Goal: Find specific page/section: Find specific page/section

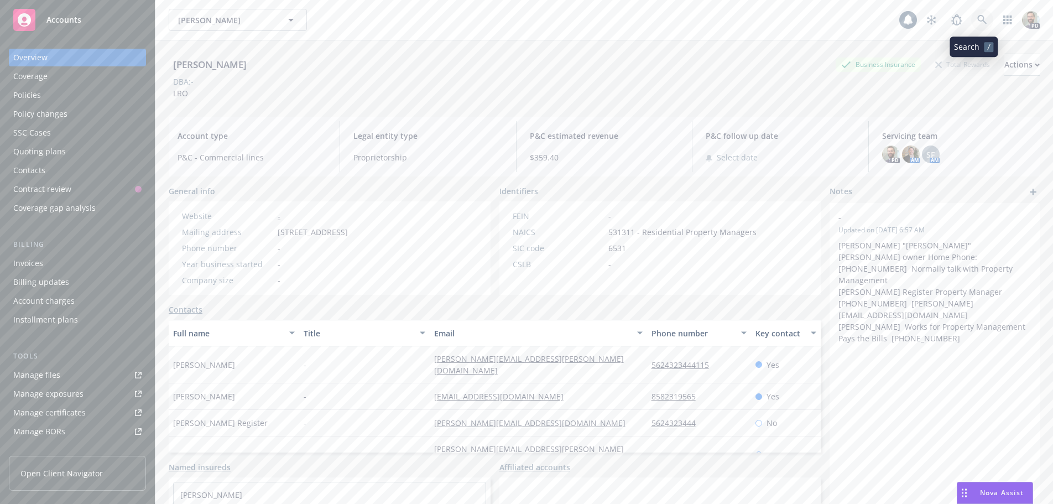
click at [977, 22] on icon at bounding box center [982, 20] width 10 height 10
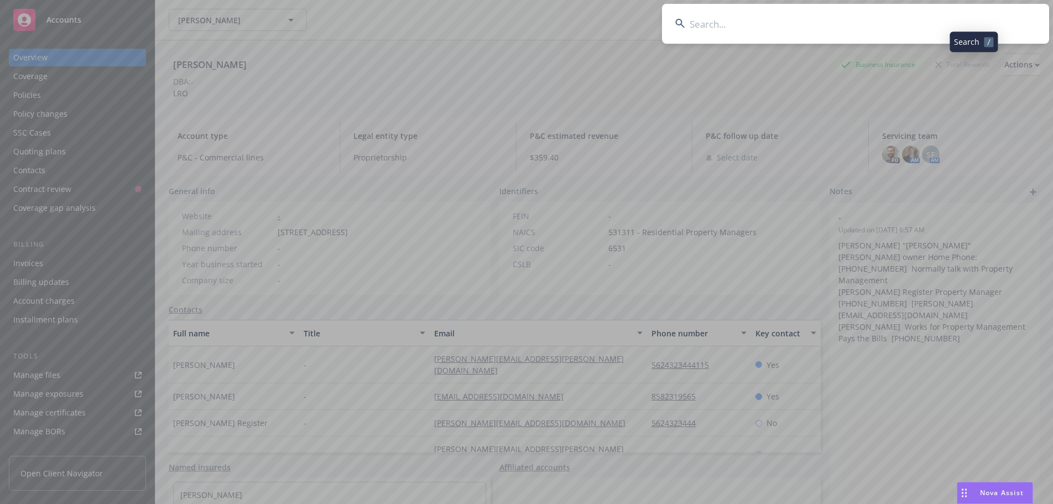
click at [941, 22] on input at bounding box center [855, 24] width 387 height 40
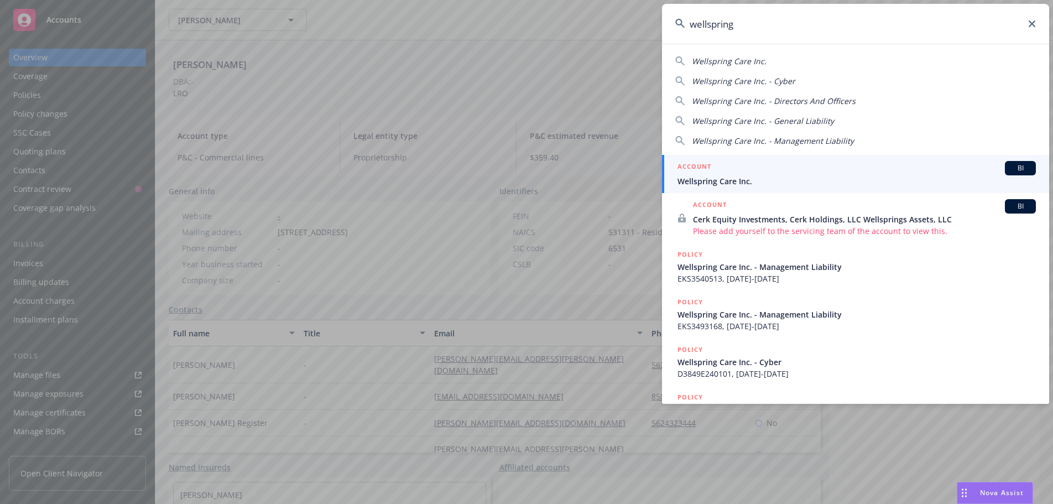
type input "wellspring"
click at [711, 179] on span "Wellspring Care Inc." at bounding box center [856, 181] width 358 height 12
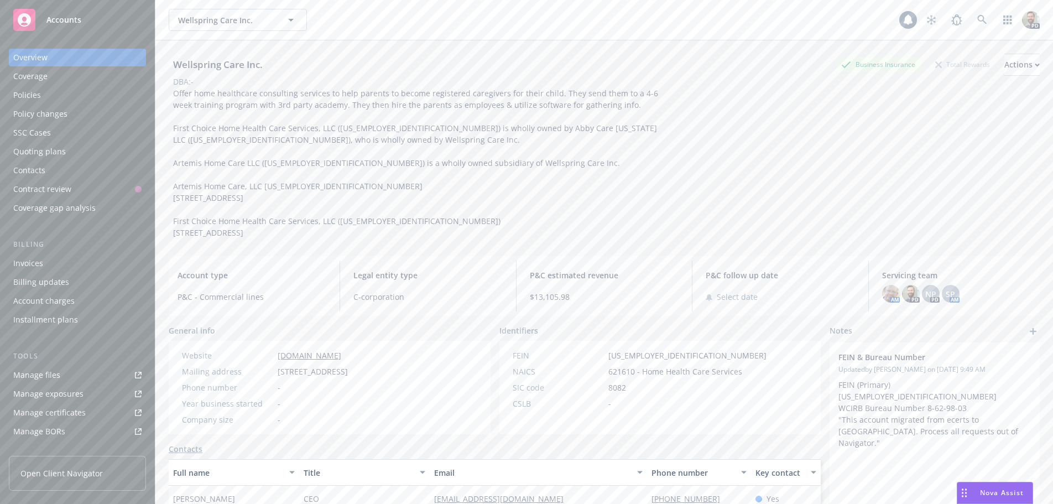
click at [31, 95] on div "Policies" at bounding box center [27, 95] width 28 height 18
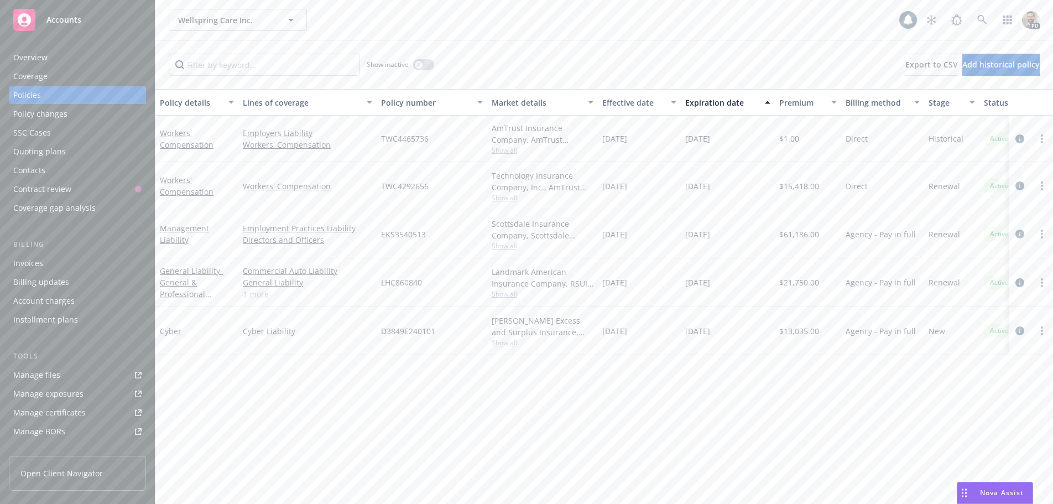
drag, startPoint x: 683, startPoint y: 234, endPoint x: 727, endPoint y: 234, distance: 43.7
click at [727, 234] on div "[DATE]" at bounding box center [728, 234] width 94 height 48
